Goal: Transaction & Acquisition: Purchase product/service

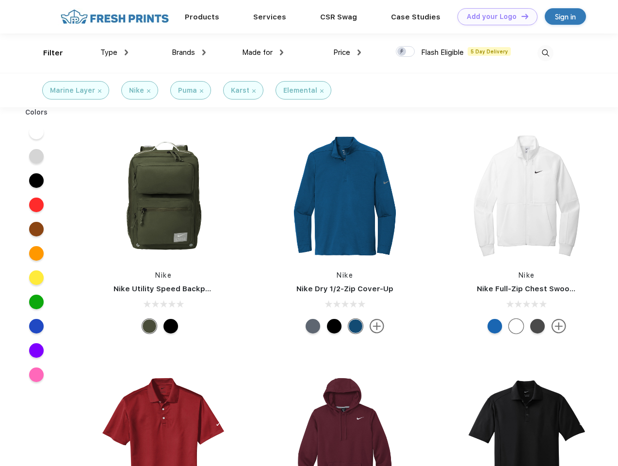
click at [494, 17] on link "Add your Logo Design Tool" at bounding box center [498, 16] width 80 height 17
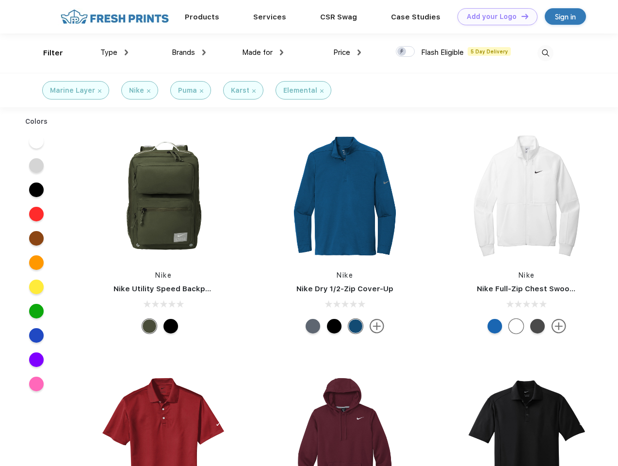
click at [0, 0] on div "Design Tool" at bounding box center [0, 0] width 0 height 0
click at [521, 16] on link "Add your Logo Design Tool" at bounding box center [498, 16] width 80 height 17
click at [47, 53] on div "Filter" at bounding box center [53, 53] width 20 height 11
click at [115, 52] on span "Type" at bounding box center [108, 52] width 17 height 9
click at [189, 52] on span "Brands" at bounding box center [183, 52] width 23 height 9
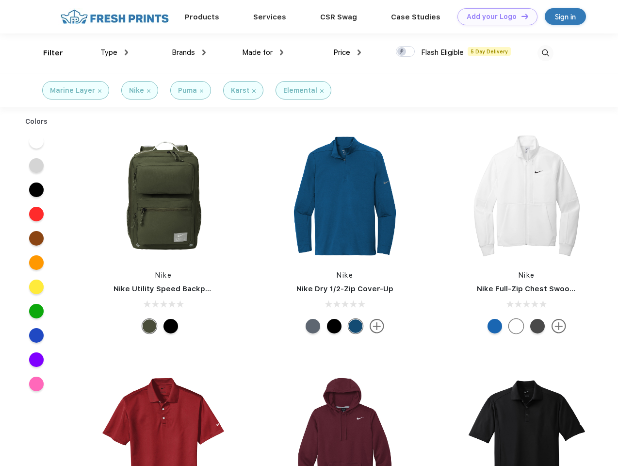
click at [263, 52] on span "Made for" at bounding box center [257, 52] width 31 height 9
click at [348, 52] on span "Price" at bounding box center [341, 52] width 17 height 9
click at [406, 52] on div at bounding box center [405, 51] width 19 height 11
click at [402, 52] on input "checkbox" at bounding box center [399, 49] width 6 height 6
click at [546, 53] on img at bounding box center [546, 53] width 16 height 16
